Goal: Task Accomplishment & Management: Manage account settings

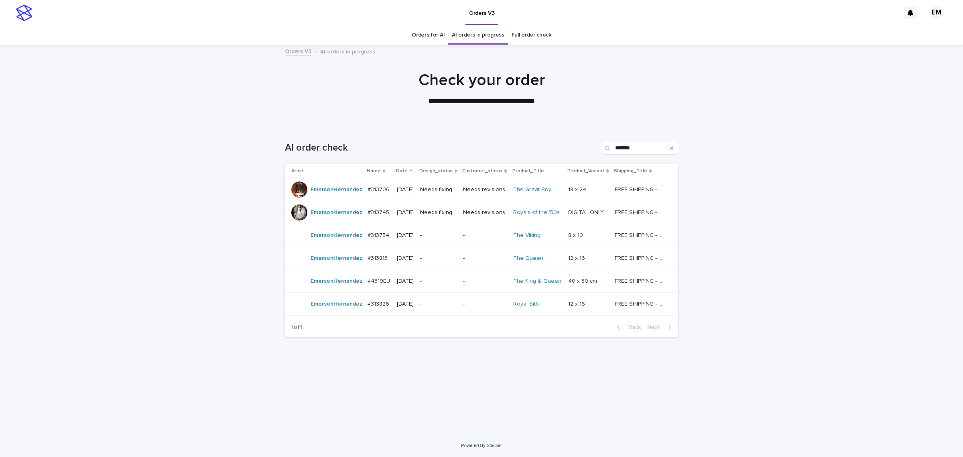
click at [457, 214] on p "Needs fixing" at bounding box center [438, 212] width 37 height 7
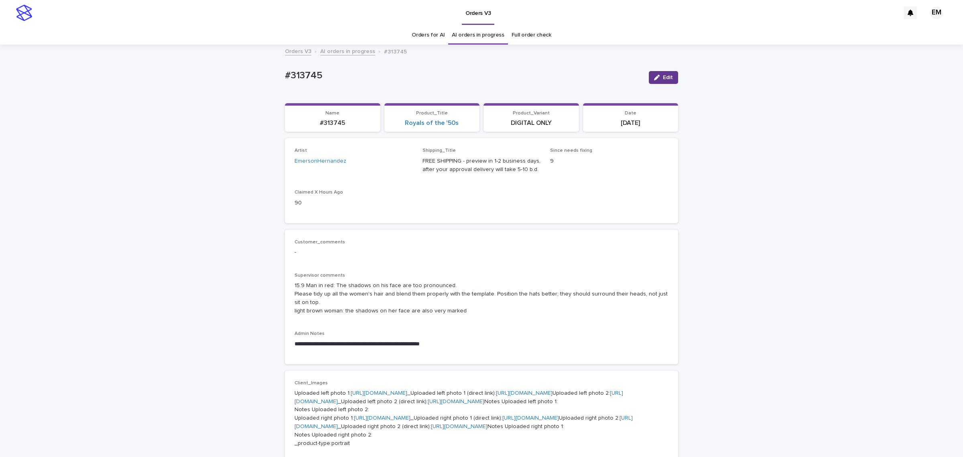
click at [657, 78] on div "button" at bounding box center [658, 78] width 9 height 6
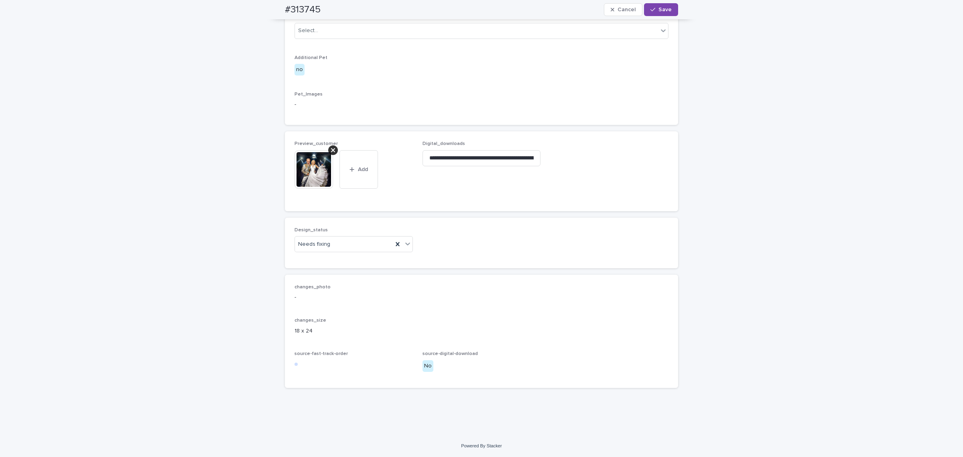
scroll to position [502, 0]
click at [347, 251] on div "Needs fixing" at bounding box center [344, 244] width 98 height 13
click at [338, 358] on div "Uploaded" at bounding box center [350, 357] width 118 height 14
click at [655, 10] on div "button" at bounding box center [654, 10] width 8 height 6
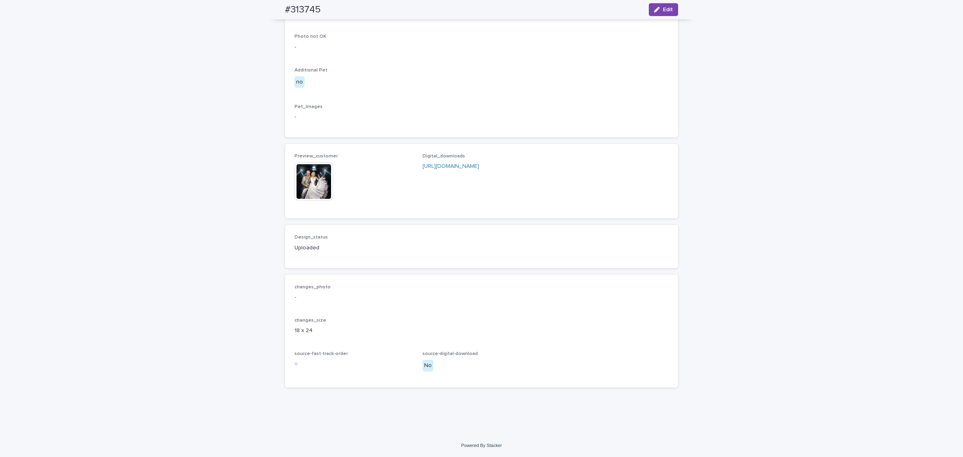
scroll to position [492, 0]
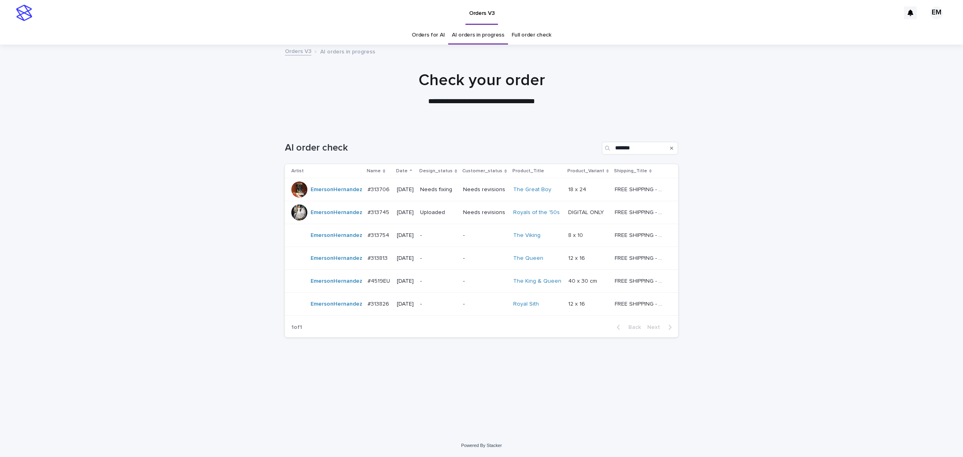
click at [460, 232] on td "-" at bounding box center [438, 235] width 43 height 23
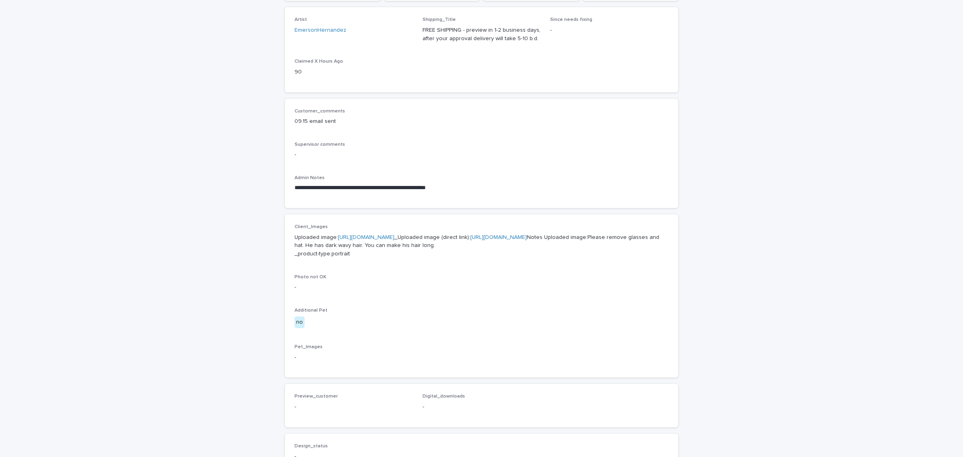
scroll to position [134, 0]
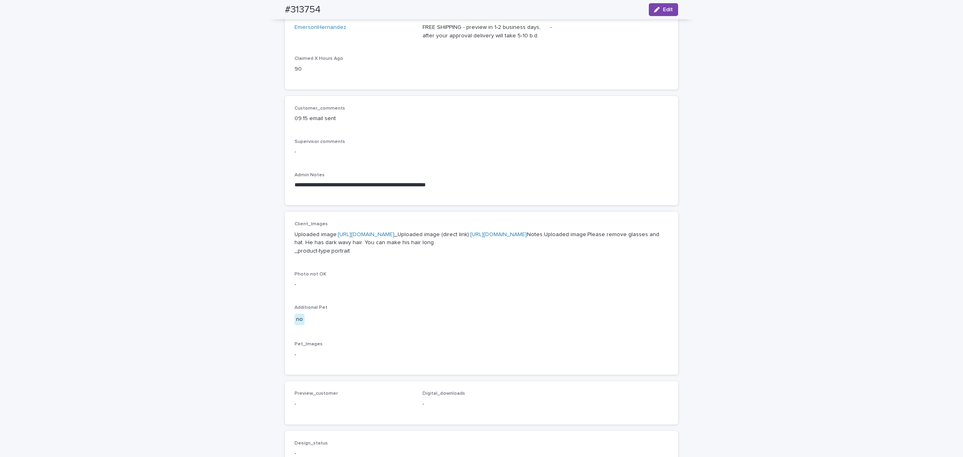
click at [226, 356] on div "**********" at bounding box center [481, 276] width 963 height 728
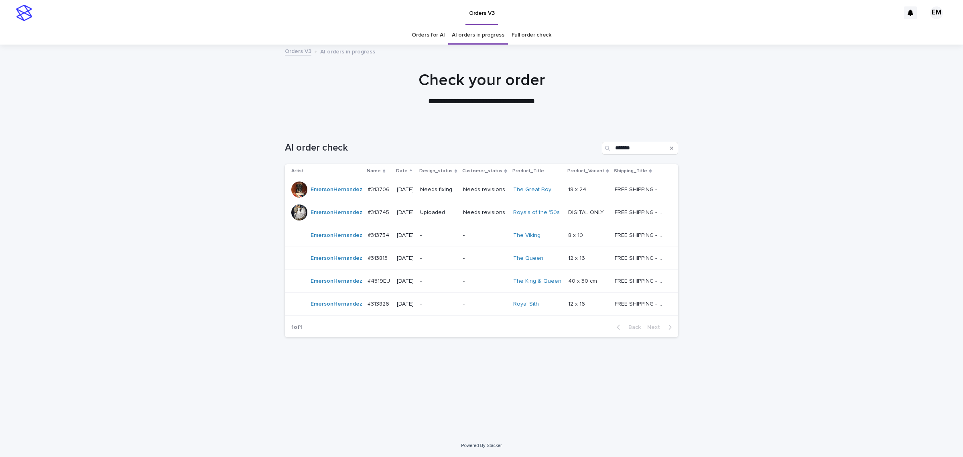
click at [449, 266] on td "-" at bounding box center [438, 258] width 43 height 23
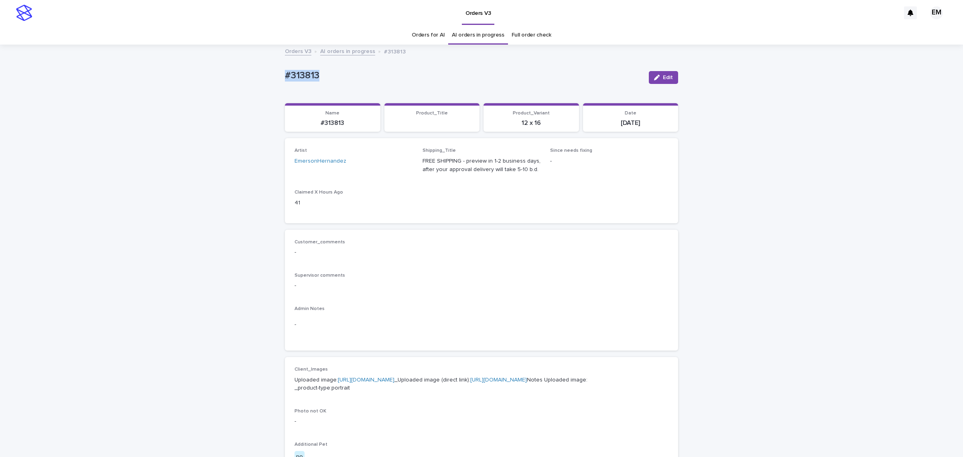
drag, startPoint x: 272, startPoint y: 71, endPoint x: 241, endPoint y: 68, distance: 30.6
click at [238, 67] on div "Loading... Saving… Loading... Saving… #313813 Edit #313813 Edit Sorry, there wa…" at bounding box center [481, 410] width 963 height 731
copy p "#313813"
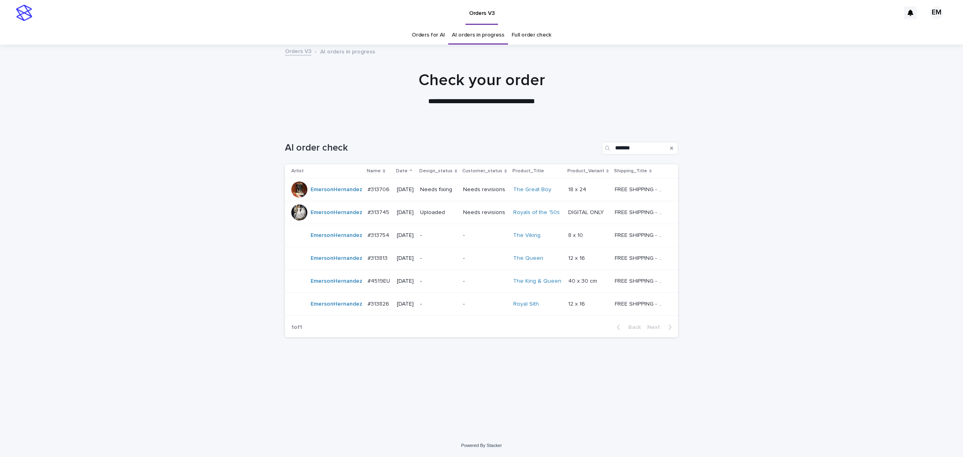
click at [457, 283] on p "-" at bounding box center [438, 281] width 37 height 7
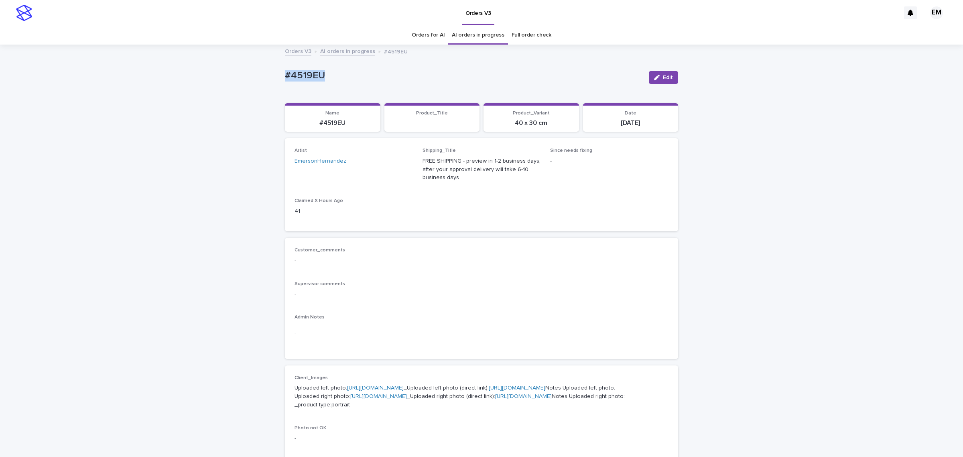
drag, startPoint x: 356, startPoint y: 74, endPoint x: 226, endPoint y: 71, distance: 130.1
click at [226, 71] on div "Loading... Saving… Loading... Saving… #4519EU Edit #4519EU Edit Sorry, there wa…" at bounding box center [481, 419] width 963 height 748
copy p "#4519EU"
click at [448, 77] on p "#4519EU" at bounding box center [464, 76] width 358 height 12
drag, startPoint x: 375, startPoint y: 75, endPoint x: 175, endPoint y: 45, distance: 202.5
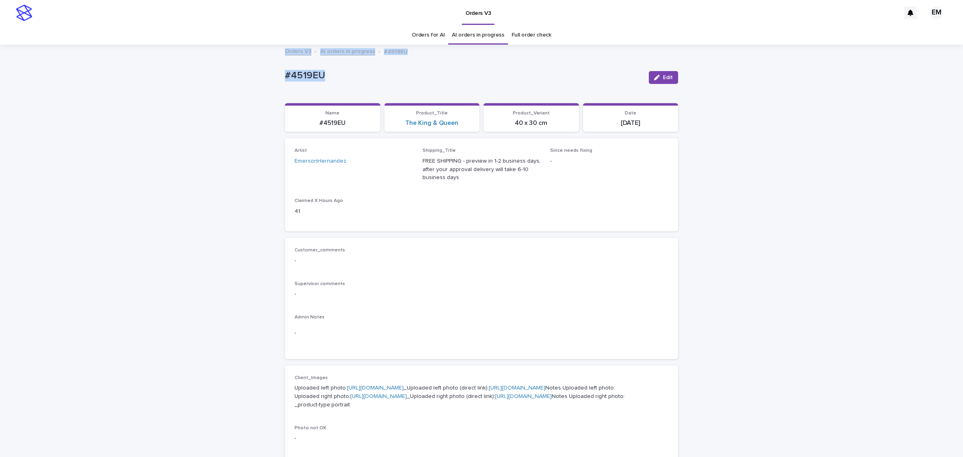
click at [173, 45] on div "Orders V3 EM Orders for AI AI orders in progress Full order check Orders V3 AI …" at bounding box center [481, 408] width 963 height 816
click at [325, 89] on div "#4519EU Edit" at bounding box center [481, 77] width 393 height 32
drag, startPoint x: 318, startPoint y: 91, endPoint x: 235, endPoint y: 93, distance: 83.5
click at [235, 93] on div "Loading... Saving… Loading... Saving… #4519EU Edit #4519EU Edit Sorry, there wa…" at bounding box center [481, 419] width 963 height 748
copy p "#4519EU"
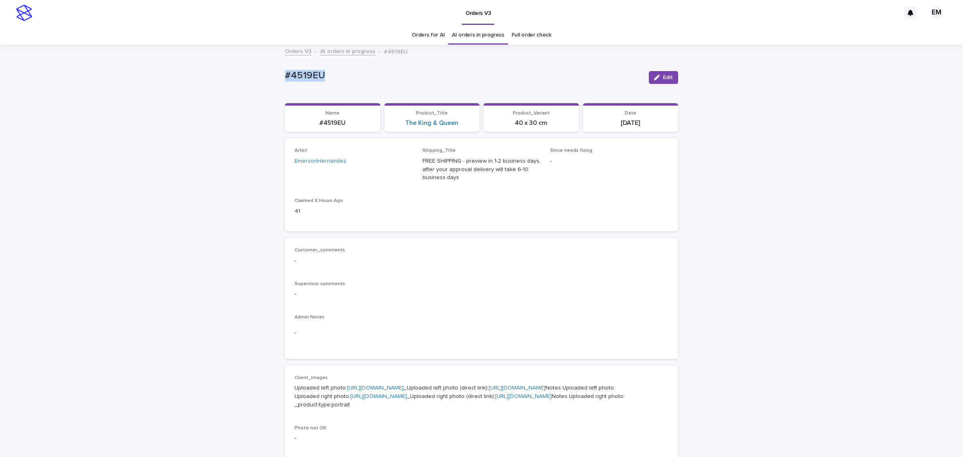
copy p "#4519EU"
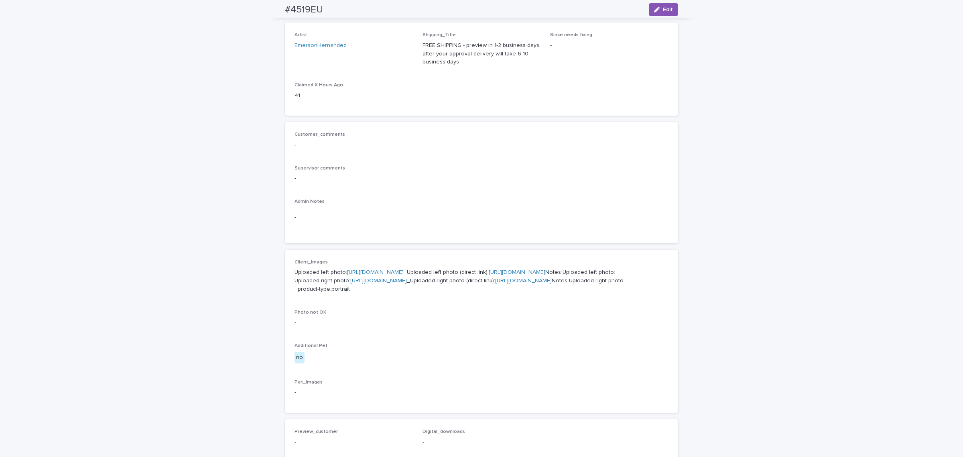
scroll to position [167, 0]
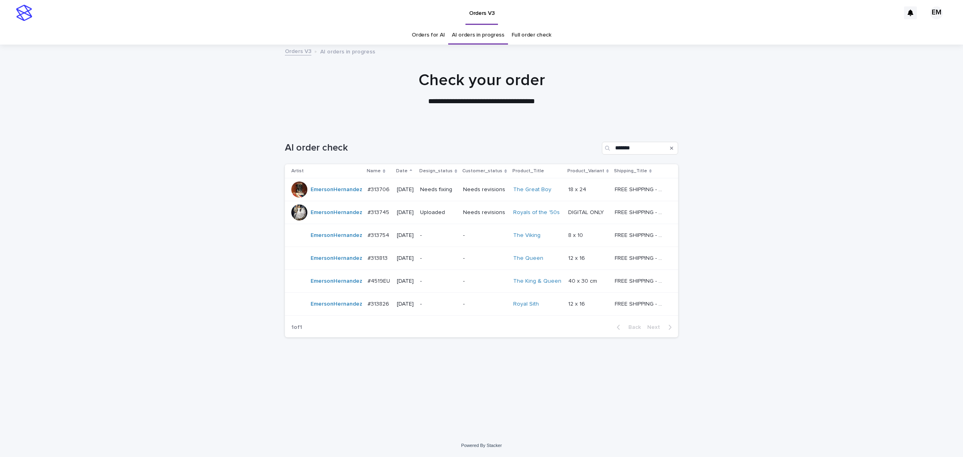
click at [449, 379] on div "Loading... Saving… Loading... Saving… AI order check ******* Artist Name Date D…" at bounding box center [481, 270] width 401 height 288
click at [448, 300] on div "-" at bounding box center [438, 303] width 37 height 8
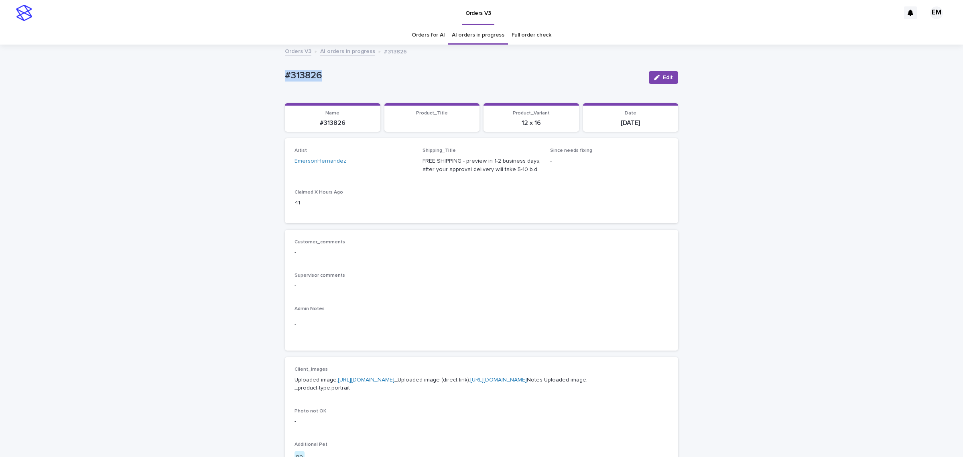
drag, startPoint x: 358, startPoint y: 78, endPoint x: 276, endPoint y: 79, distance: 81.9
click at [276, 79] on div "Loading... Saving… Loading... Saving… #313826 Edit #313826 Edit Sorry, there wa…" at bounding box center [481, 410] width 963 height 731
copy p "#313826"
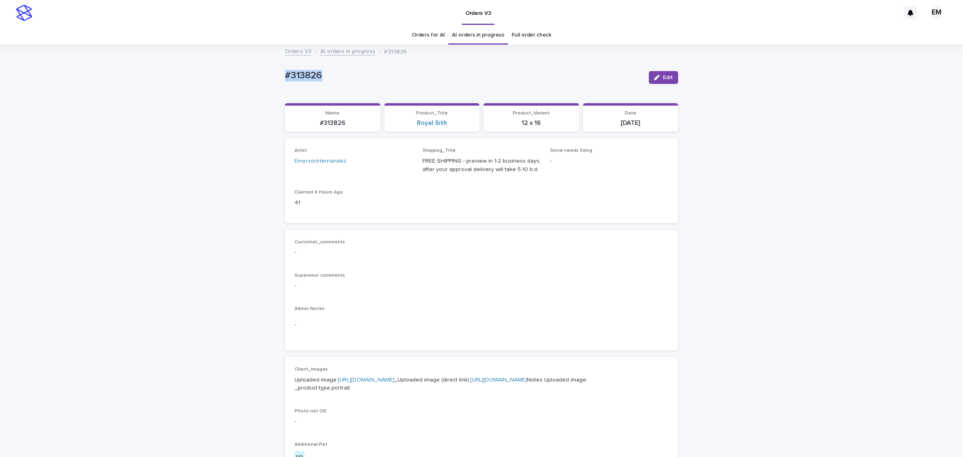
click at [351, 72] on p "#313826" at bounding box center [464, 76] width 358 height 12
click at [199, 100] on div "Loading... Saving… Loading... Saving… #313826 Edit #313826 Edit Sorry, there wa…" at bounding box center [481, 410] width 963 height 731
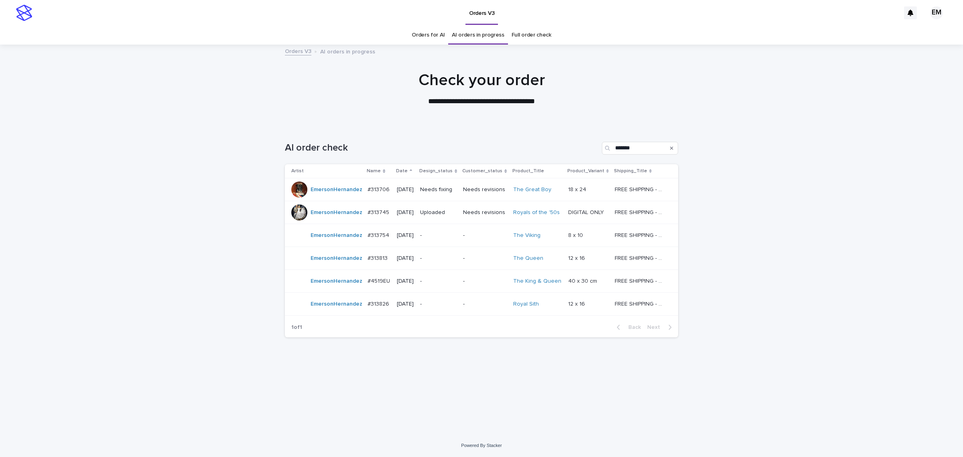
click at [537, 117] on div at bounding box center [481, 85] width 963 height 80
click at [284, 199] on div "Loading... Saving… Loading... Saving… AI order check ******* Artist Name Date D…" at bounding box center [481, 270] width 401 height 288
click at [413, 171] on div "Date" at bounding box center [405, 171] width 18 height 9
click at [376, 167] on p "Name" at bounding box center [374, 171] width 14 height 9
click at [370, 175] on p "Name" at bounding box center [374, 171] width 14 height 9
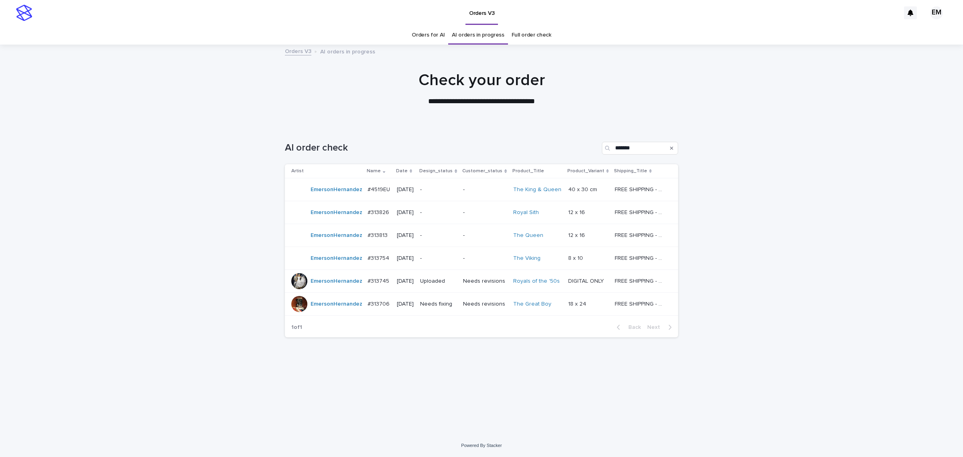
click at [370, 173] on p "Name" at bounding box center [374, 171] width 14 height 9
click at [671, 145] on button "Search" at bounding box center [671, 148] width 3 height 13
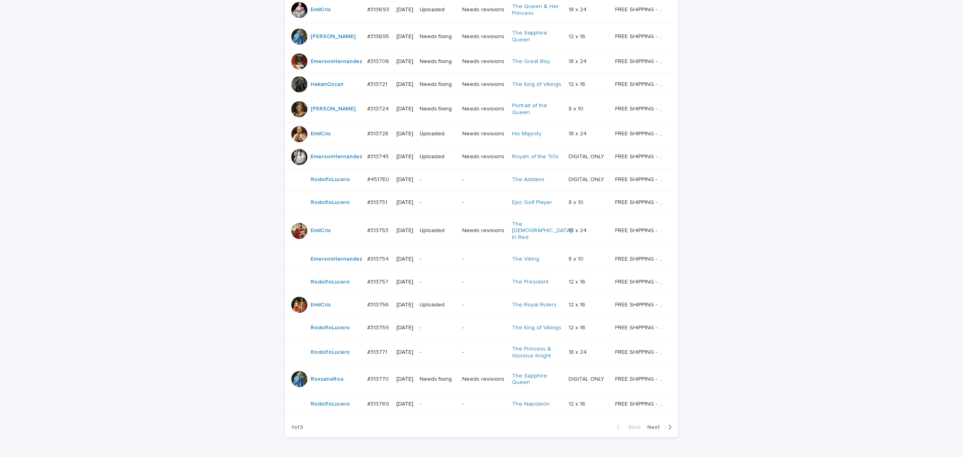
scroll to position [559, 0]
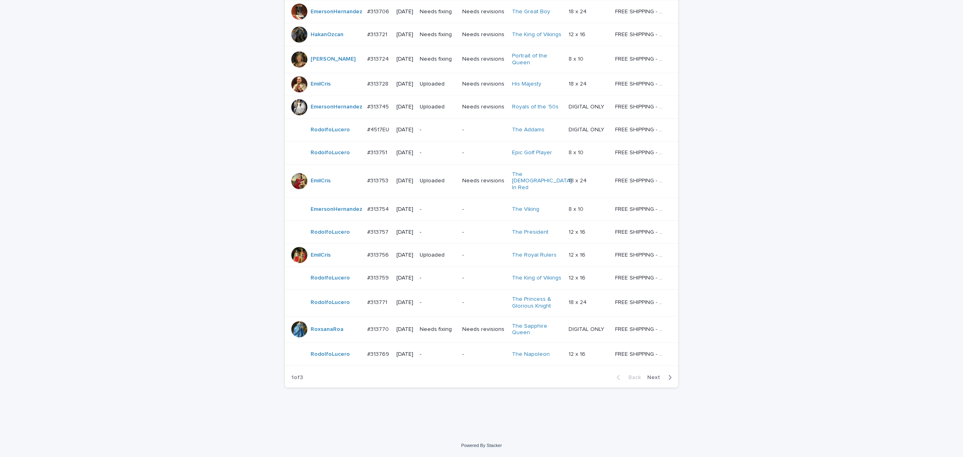
click at [653, 378] on span "Next" at bounding box center [656, 377] width 18 height 6
click at [653, 377] on span "Next" at bounding box center [656, 377] width 18 height 6
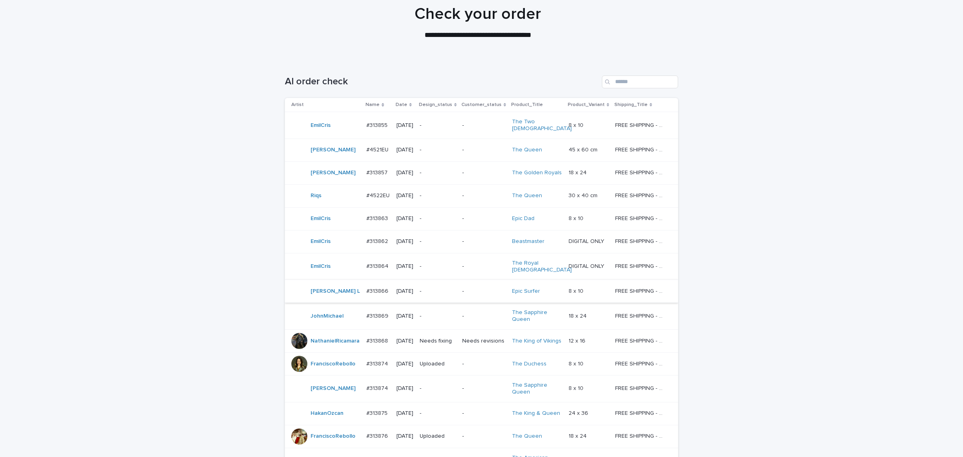
scroll to position [61, 0]
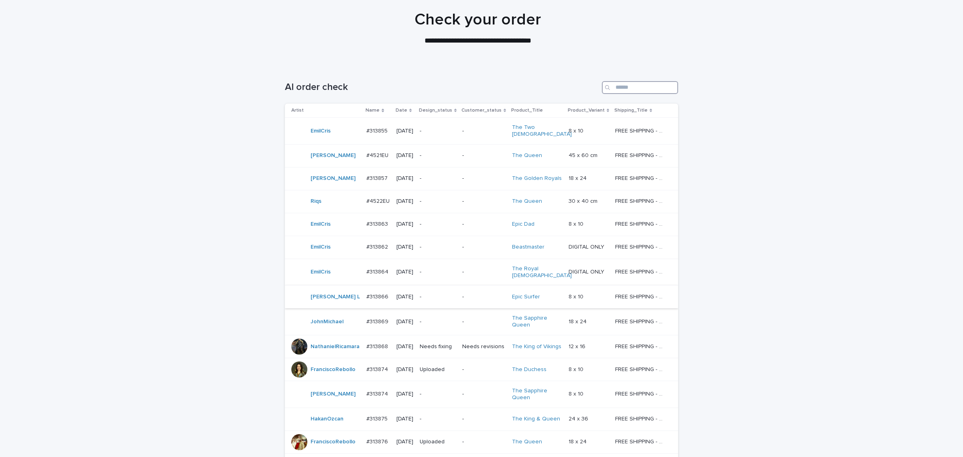
click at [632, 85] on input "Search" at bounding box center [640, 87] width 76 height 13
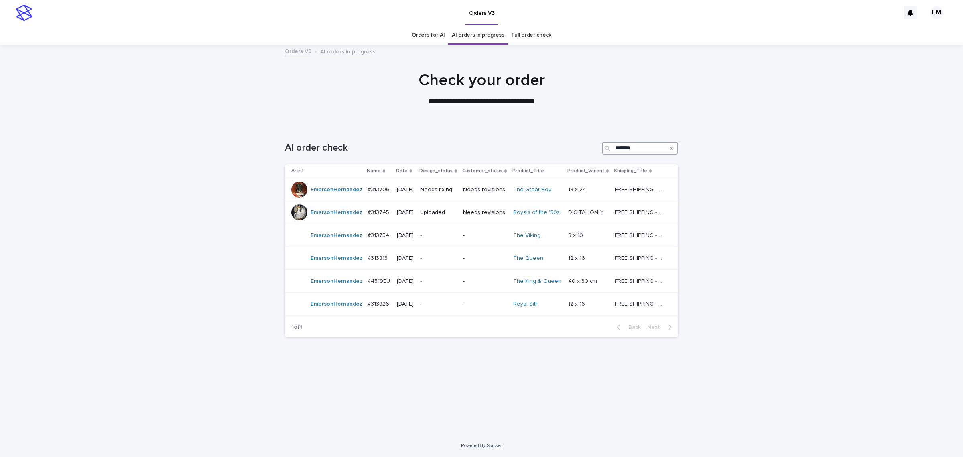
type input "*******"
click at [657, 419] on div "Loading... Saving… Loading... Saving… AI order check ******* Artist Name Date D…" at bounding box center [481, 280] width 963 height 308
click at [457, 232] on p "-" at bounding box center [438, 235] width 37 height 7
